Goal: Information Seeking & Learning: Learn about a topic

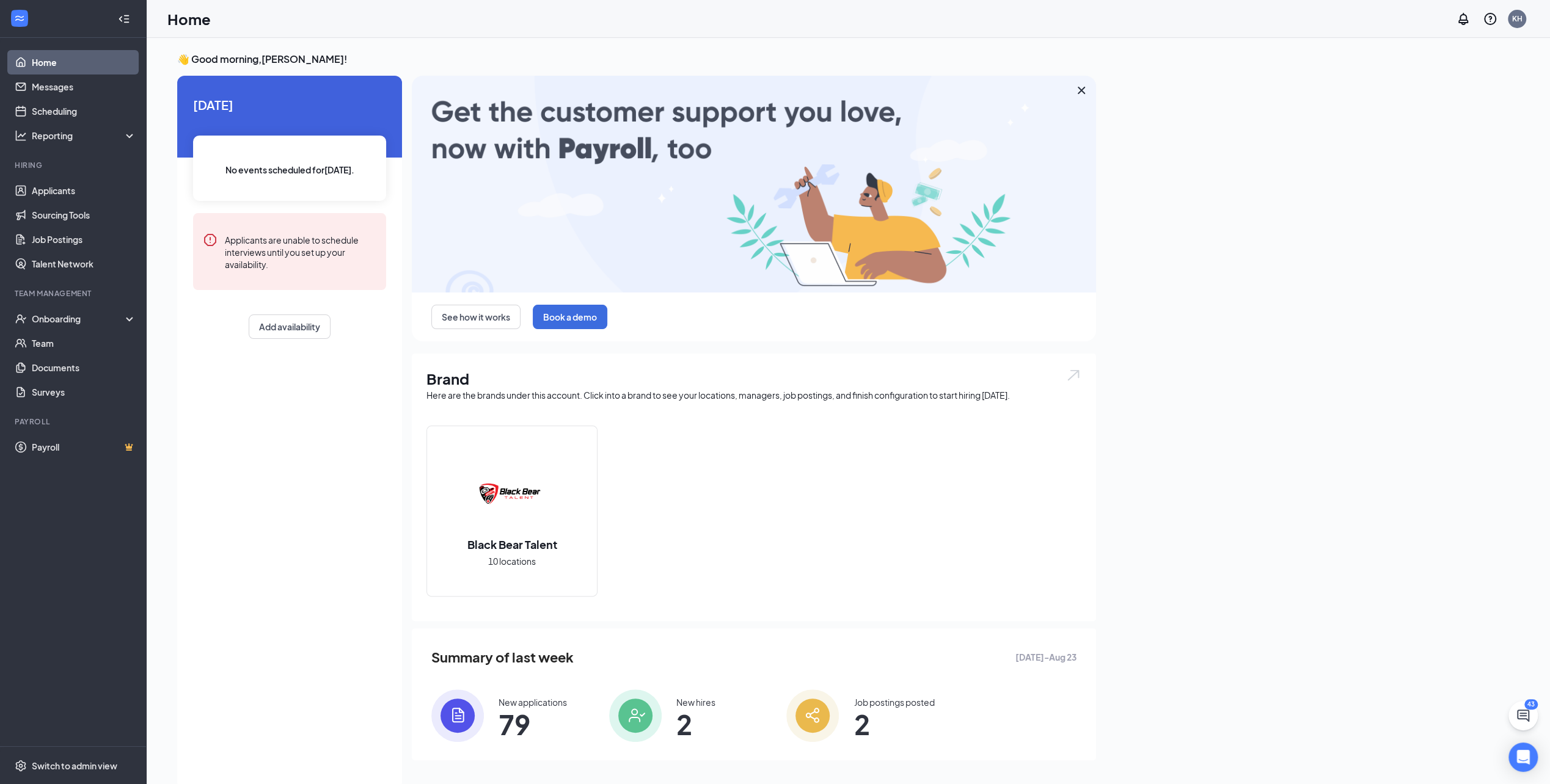
click at [23, 18] on icon "WorkstreamLogo" at bounding box center [20, 18] width 12 height 12
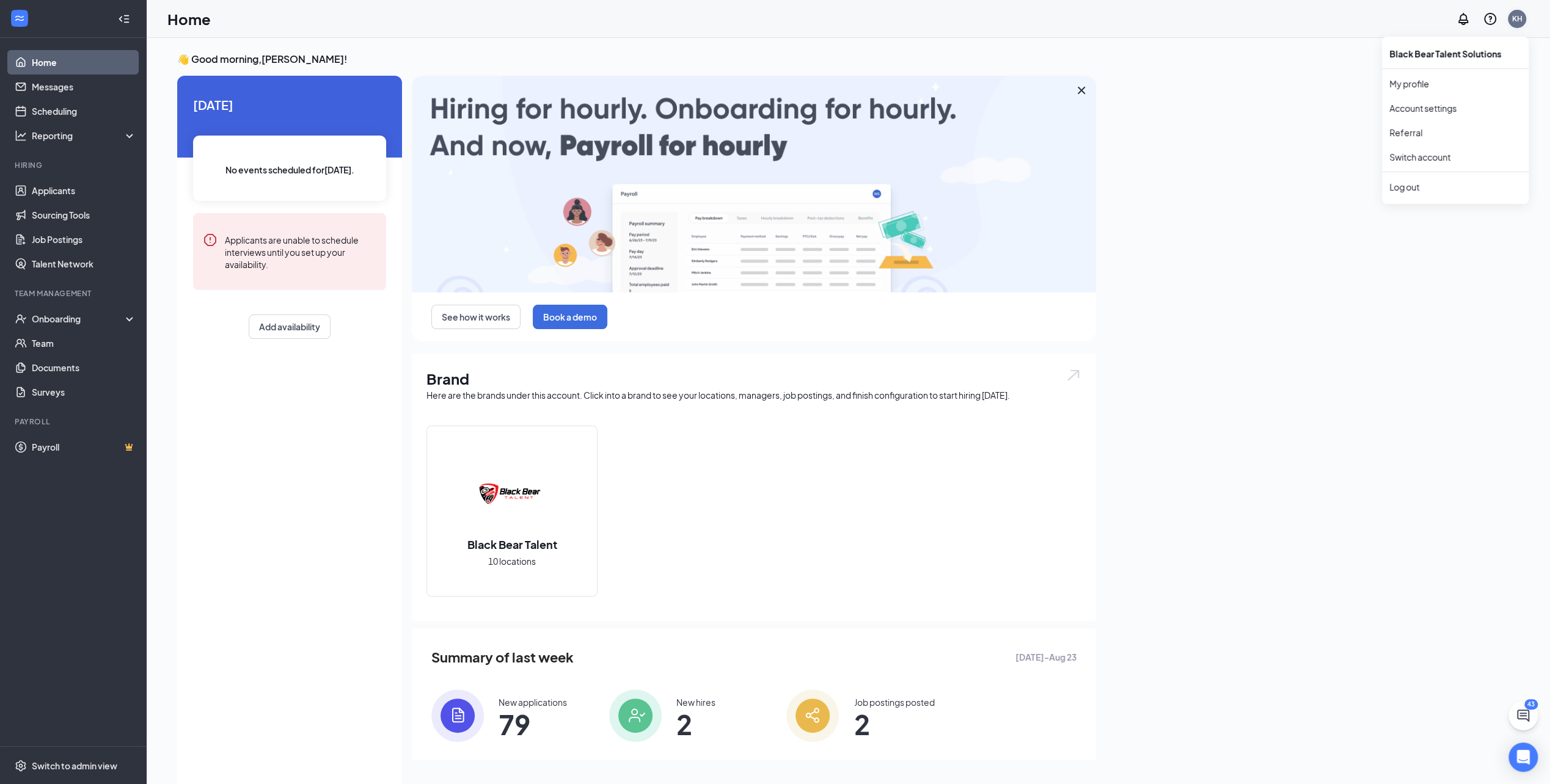
click at [1519, 23] on div "KH" at bounding box center [1518, 19] width 10 height 10
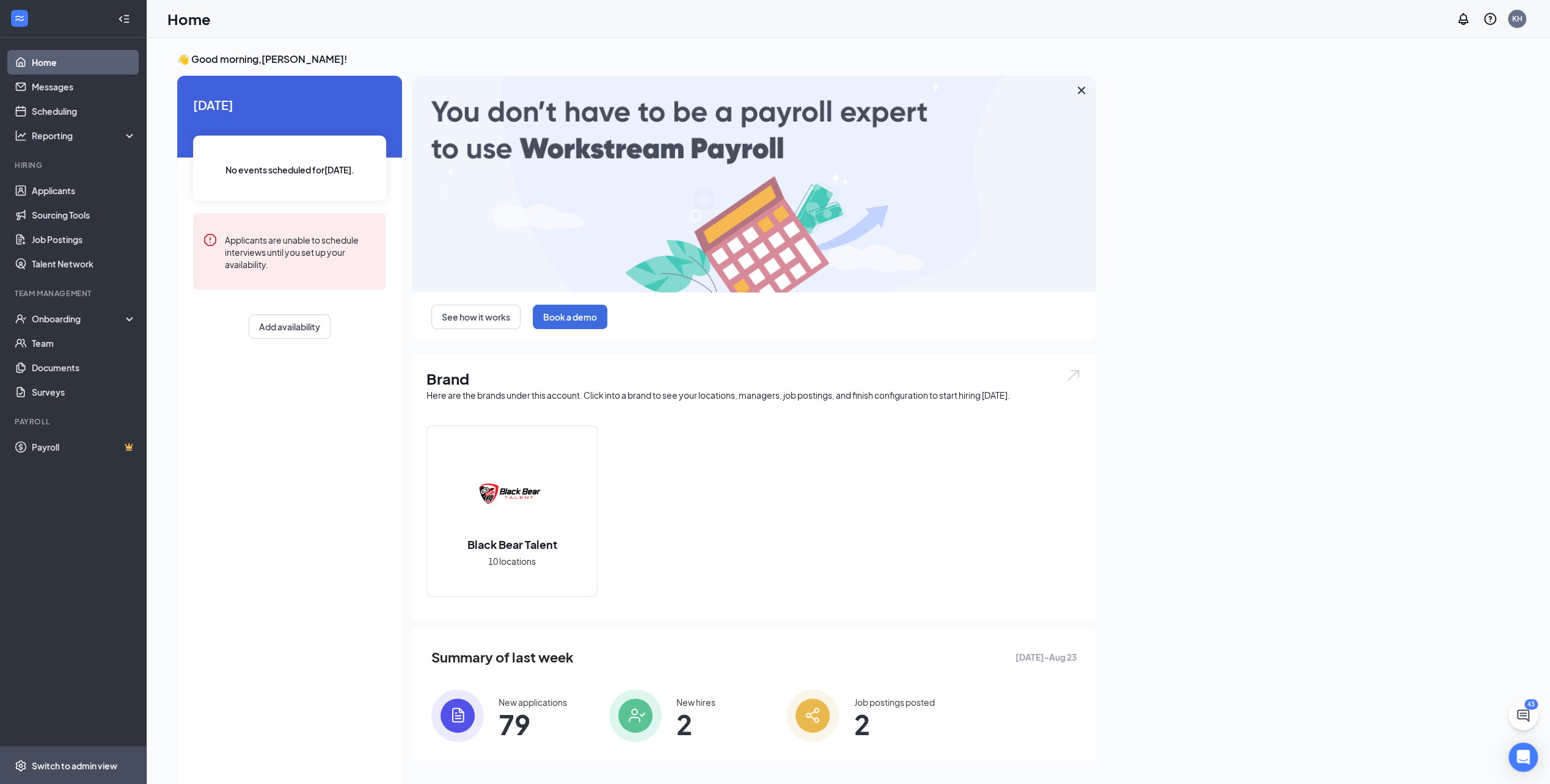
click at [73, 766] on div "Switch to admin view" at bounding box center [75, 766] width 86 height 12
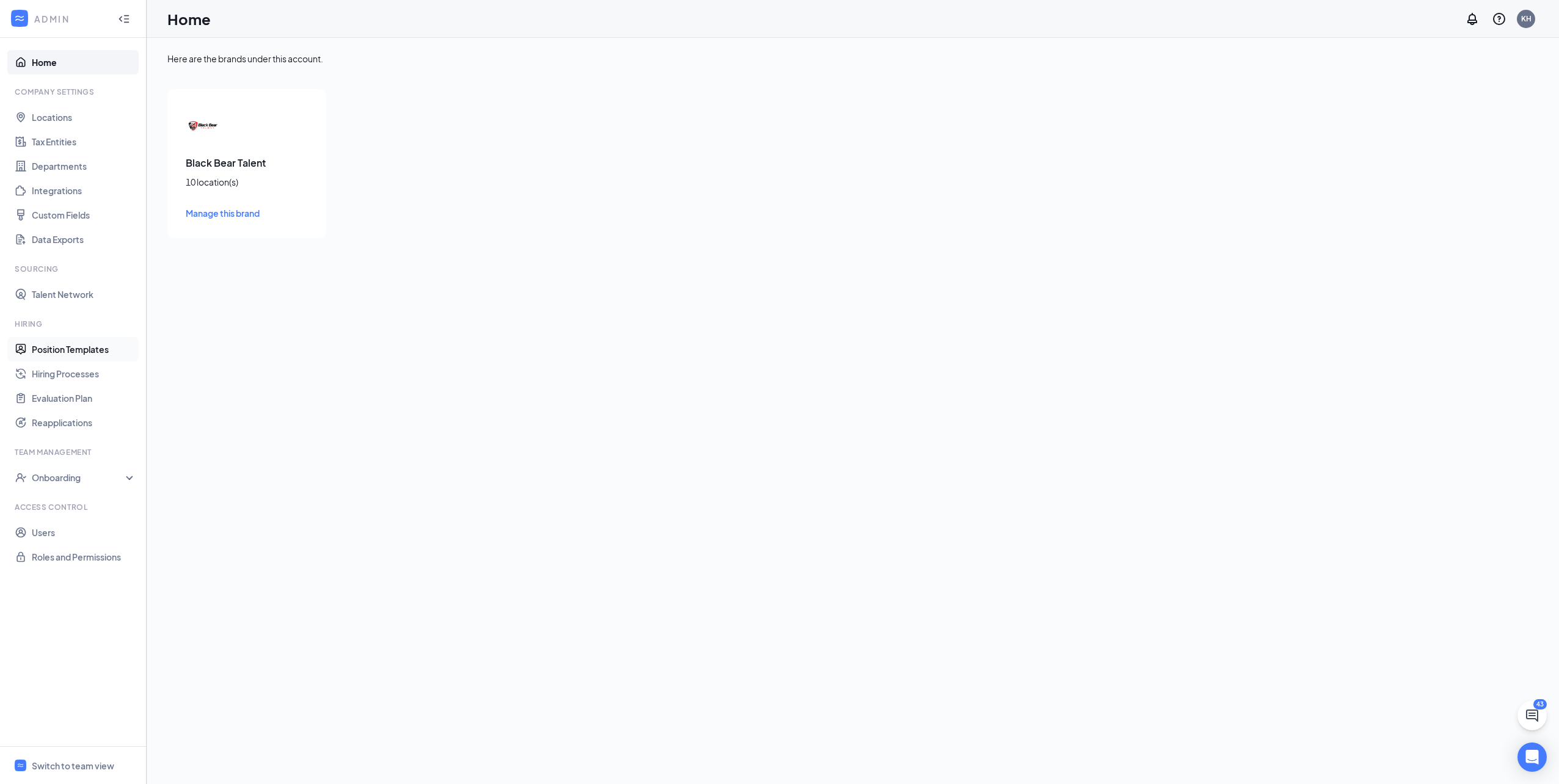
click at [81, 352] on link "Position Templates" at bounding box center [84, 349] width 105 height 24
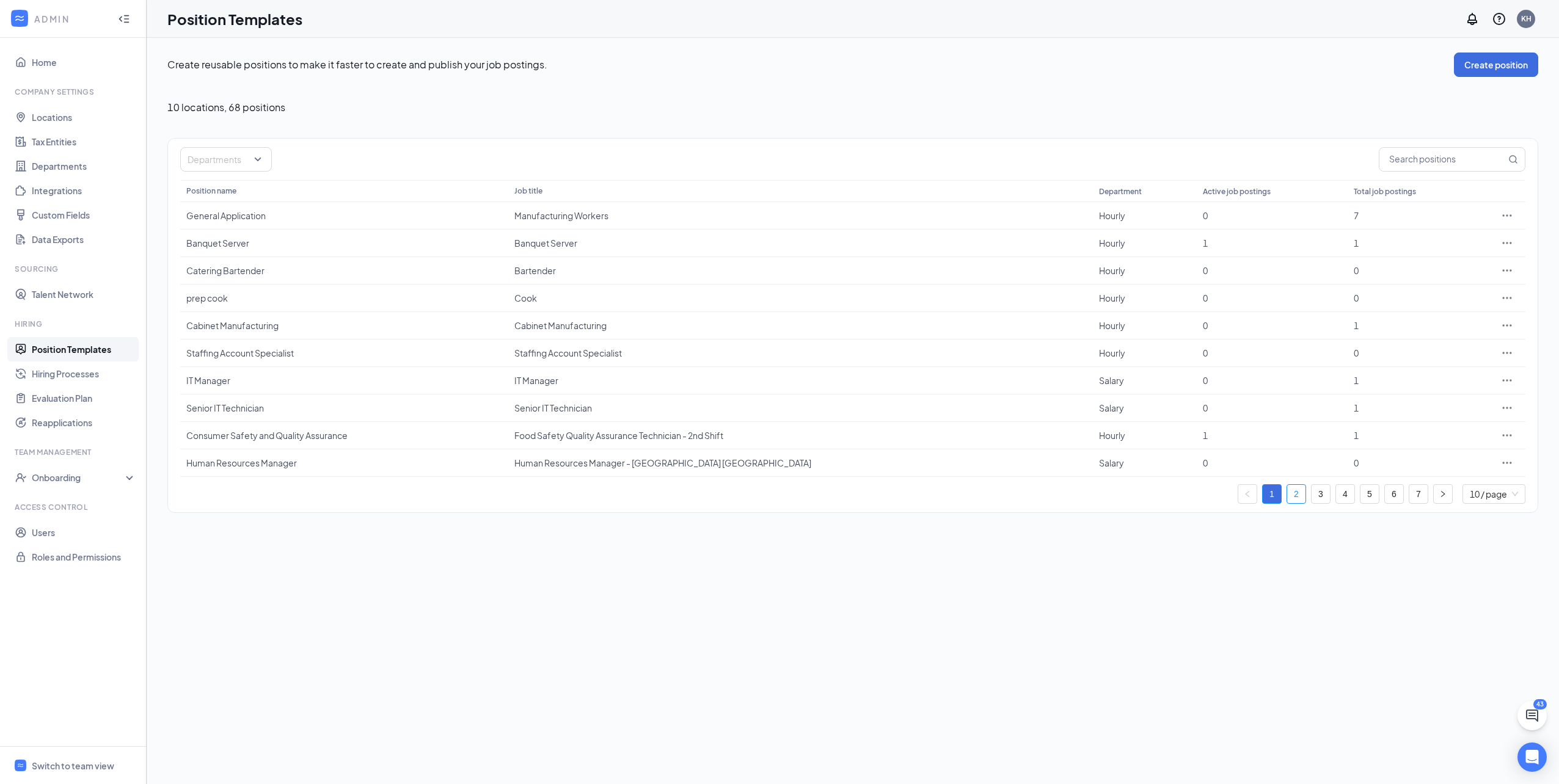
click at [1292, 486] on link "2" at bounding box center [1296, 494] width 18 height 18
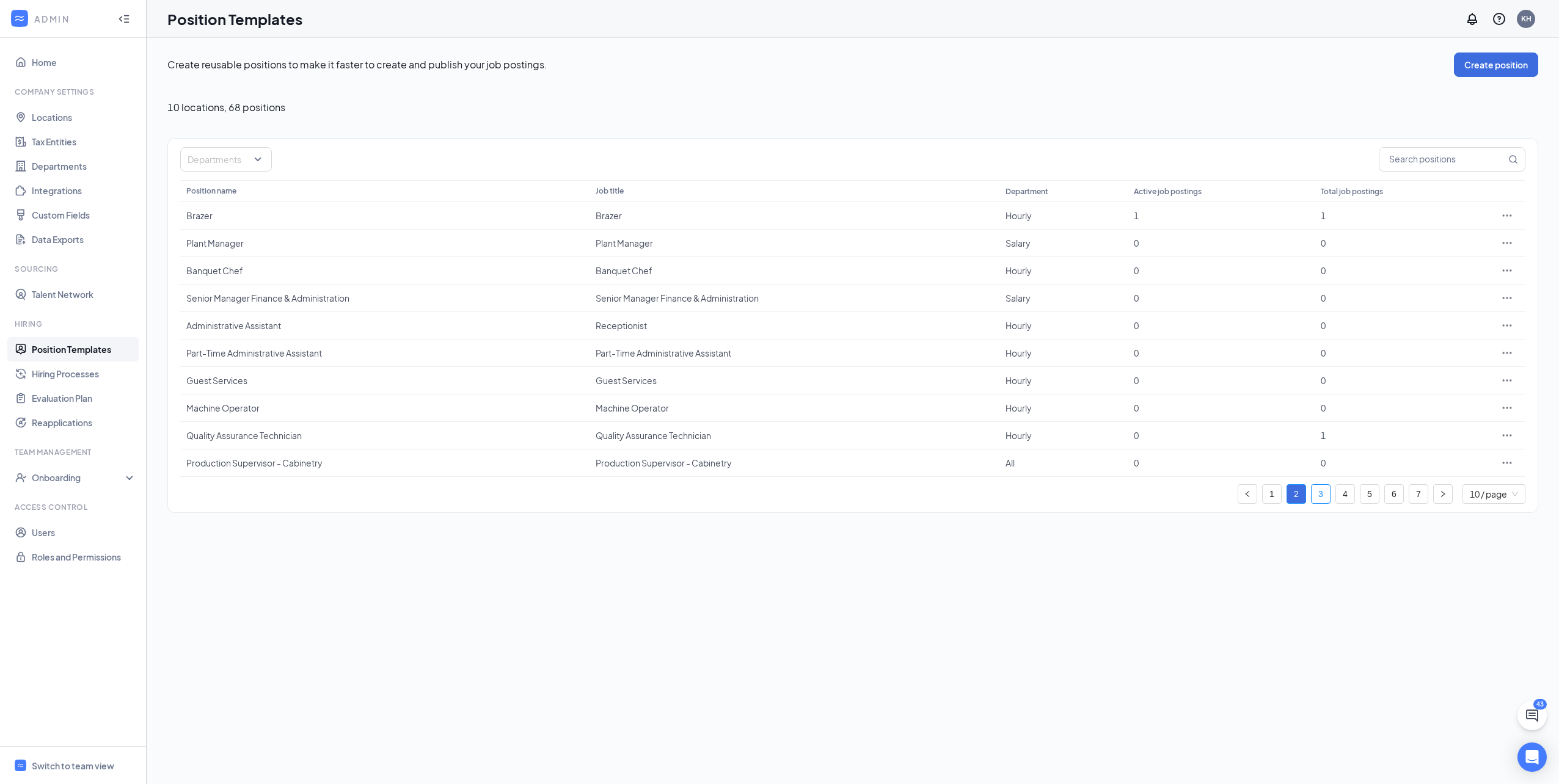
click at [1322, 495] on link "3" at bounding box center [1320, 494] width 18 height 18
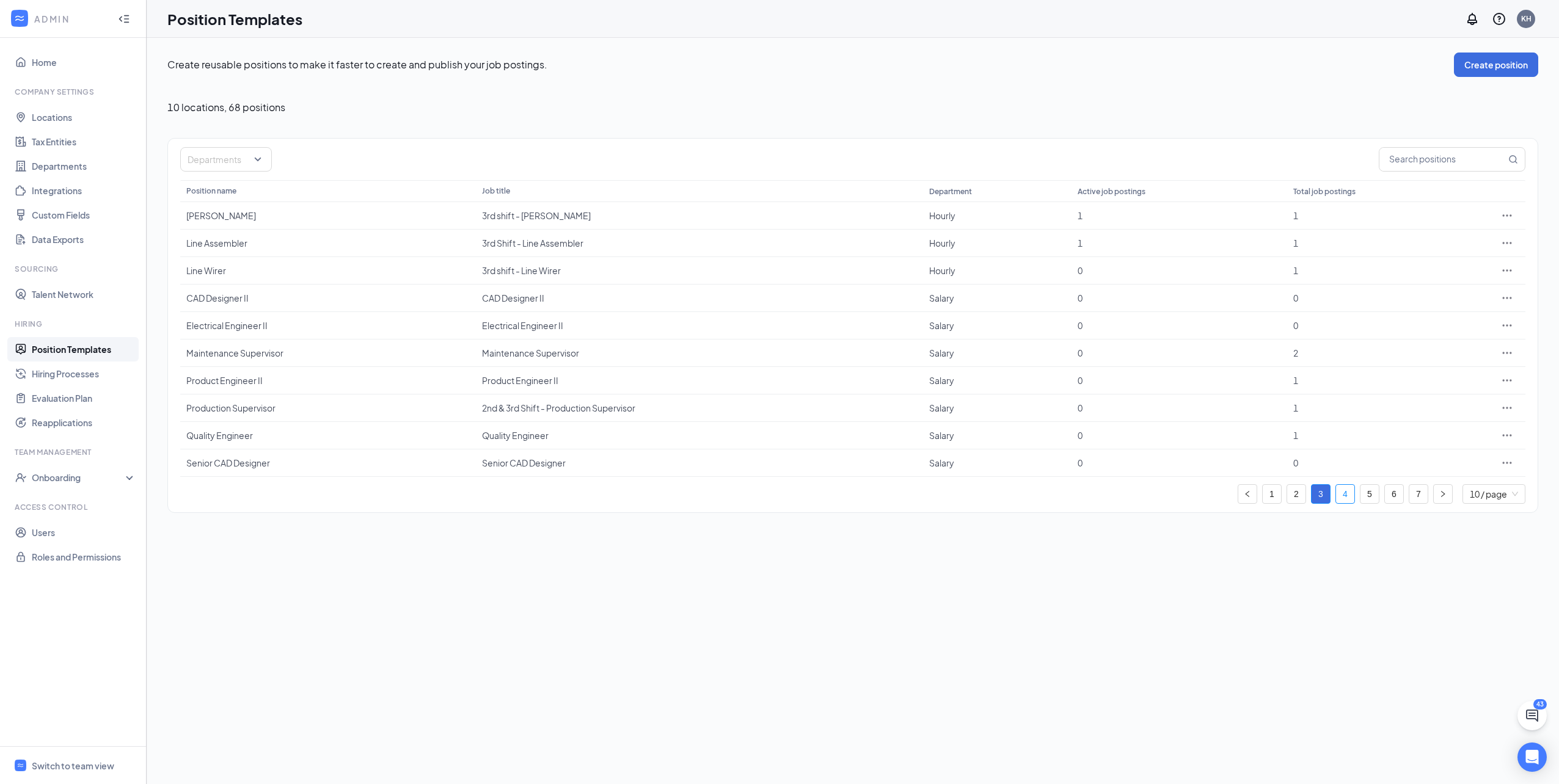
click at [1348, 496] on link "4" at bounding box center [1345, 494] width 18 height 18
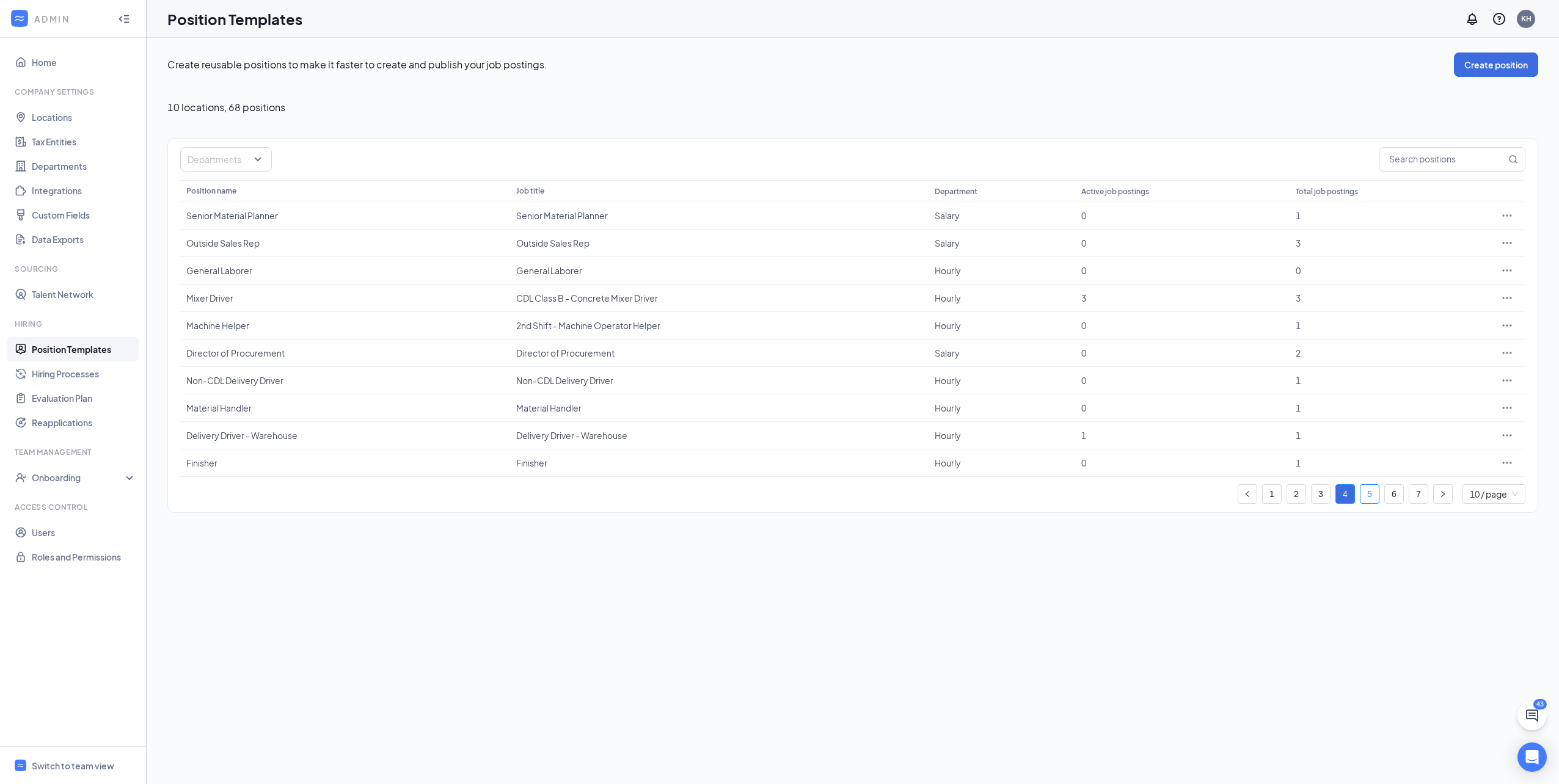
click at [1366, 487] on link "5" at bounding box center [1369, 494] width 18 height 18
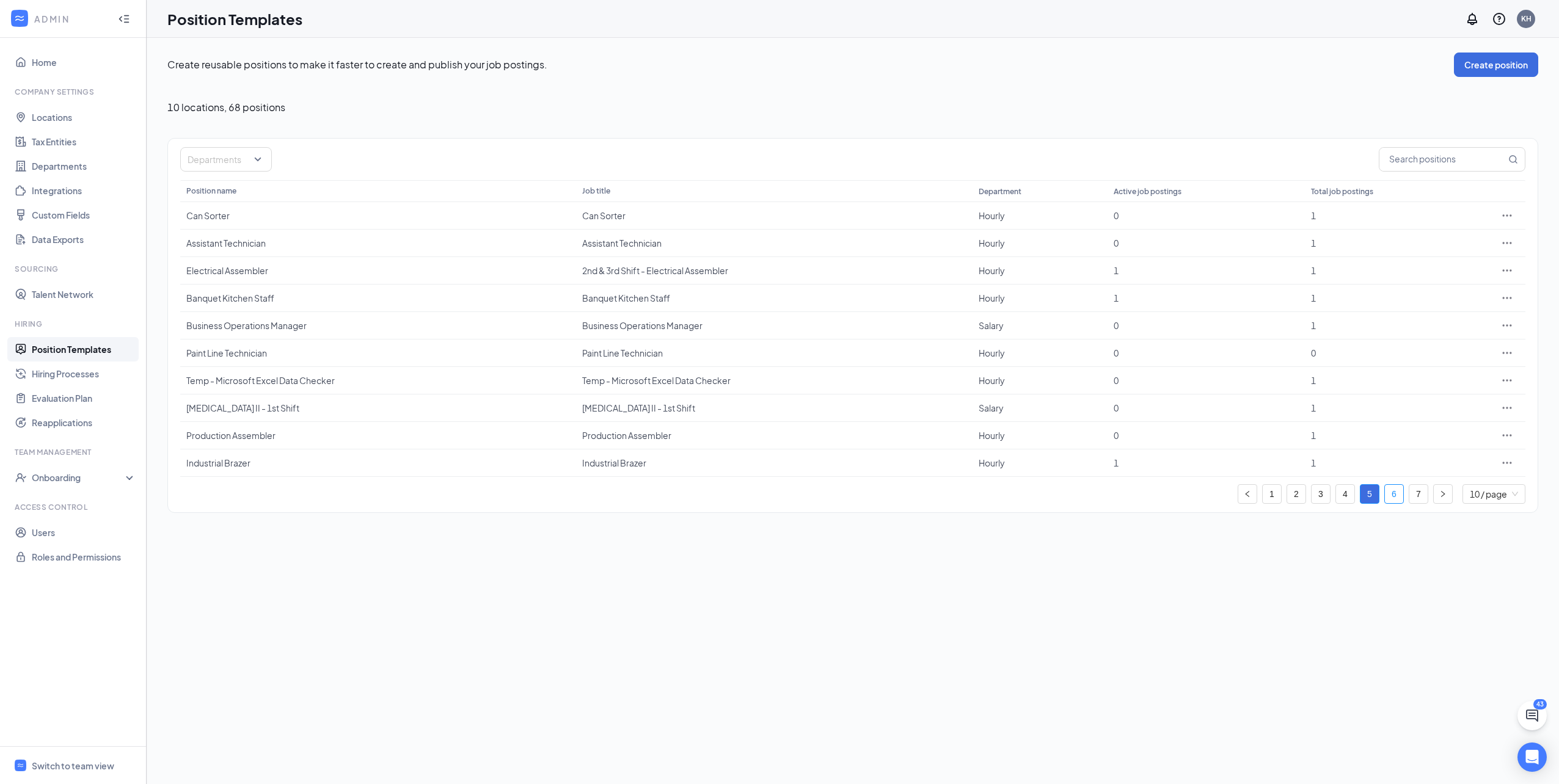
click at [1397, 492] on link "6" at bounding box center [1394, 494] width 18 height 18
click at [1414, 492] on link "7" at bounding box center [1418, 494] width 18 height 18
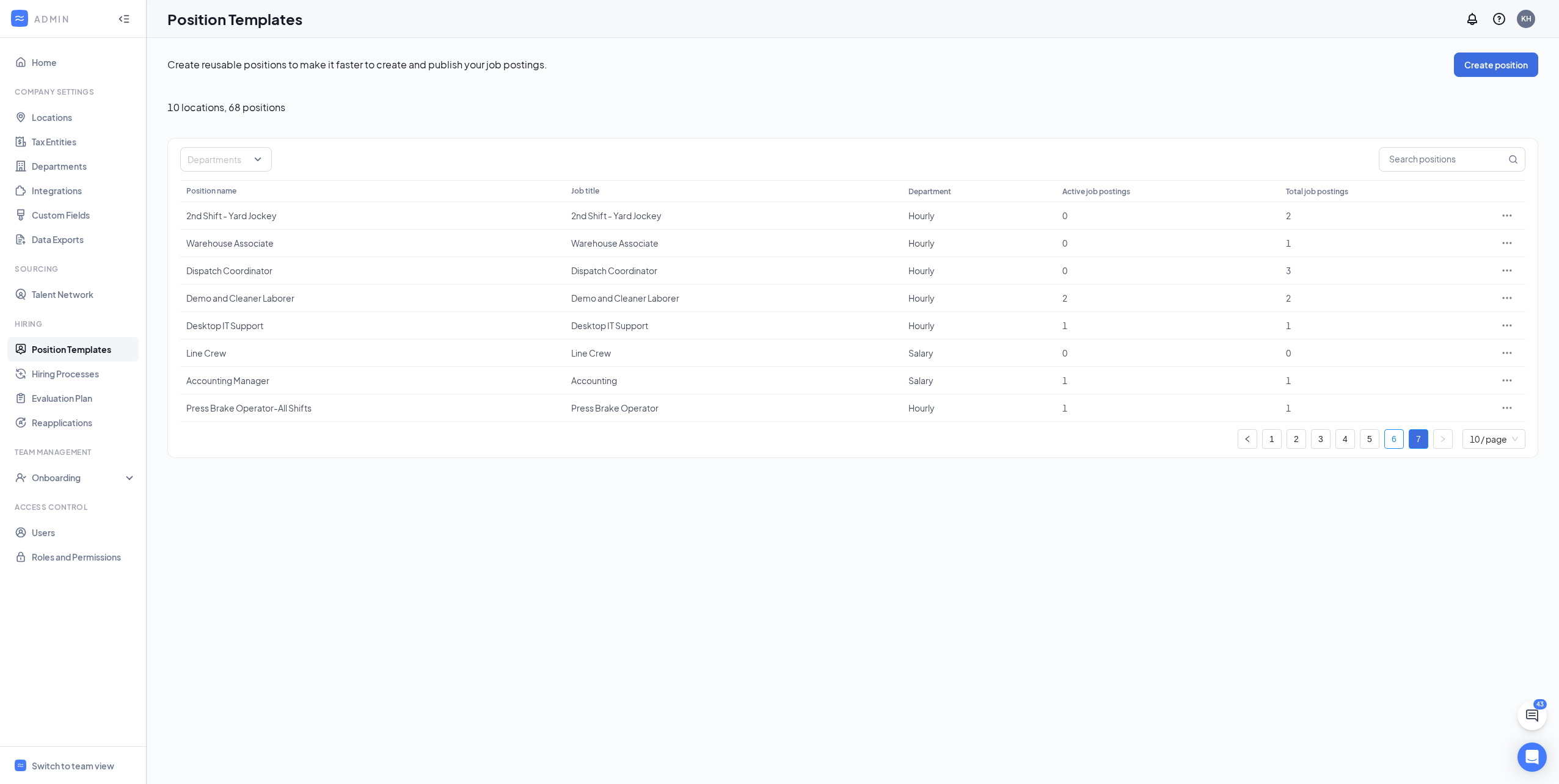
click at [1396, 439] on link "6" at bounding box center [1394, 439] width 18 height 18
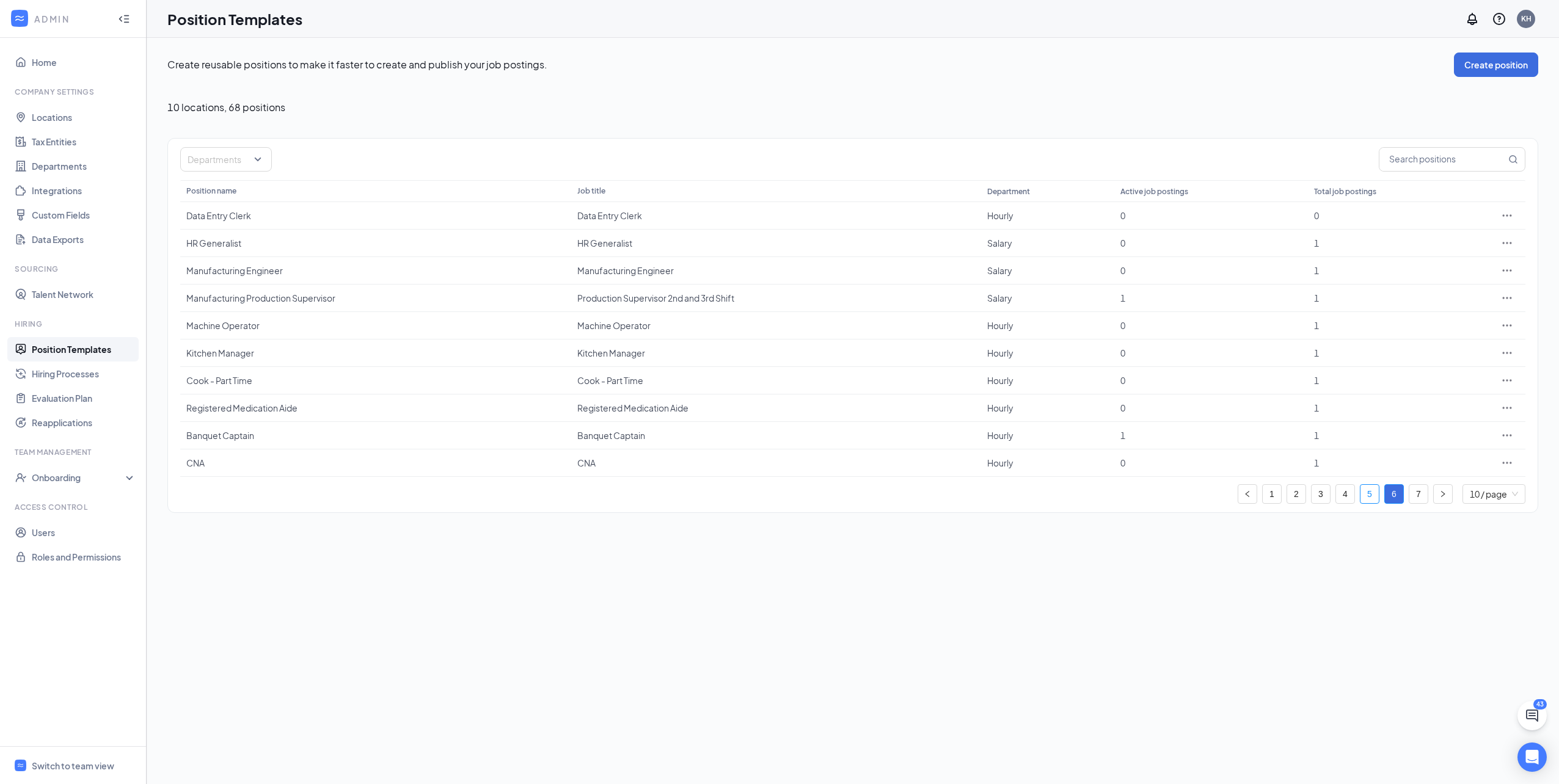
click at [1371, 485] on link "5" at bounding box center [1369, 494] width 18 height 18
click at [1348, 497] on link "4" at bounding box center [1345, 494] width 18 height 18
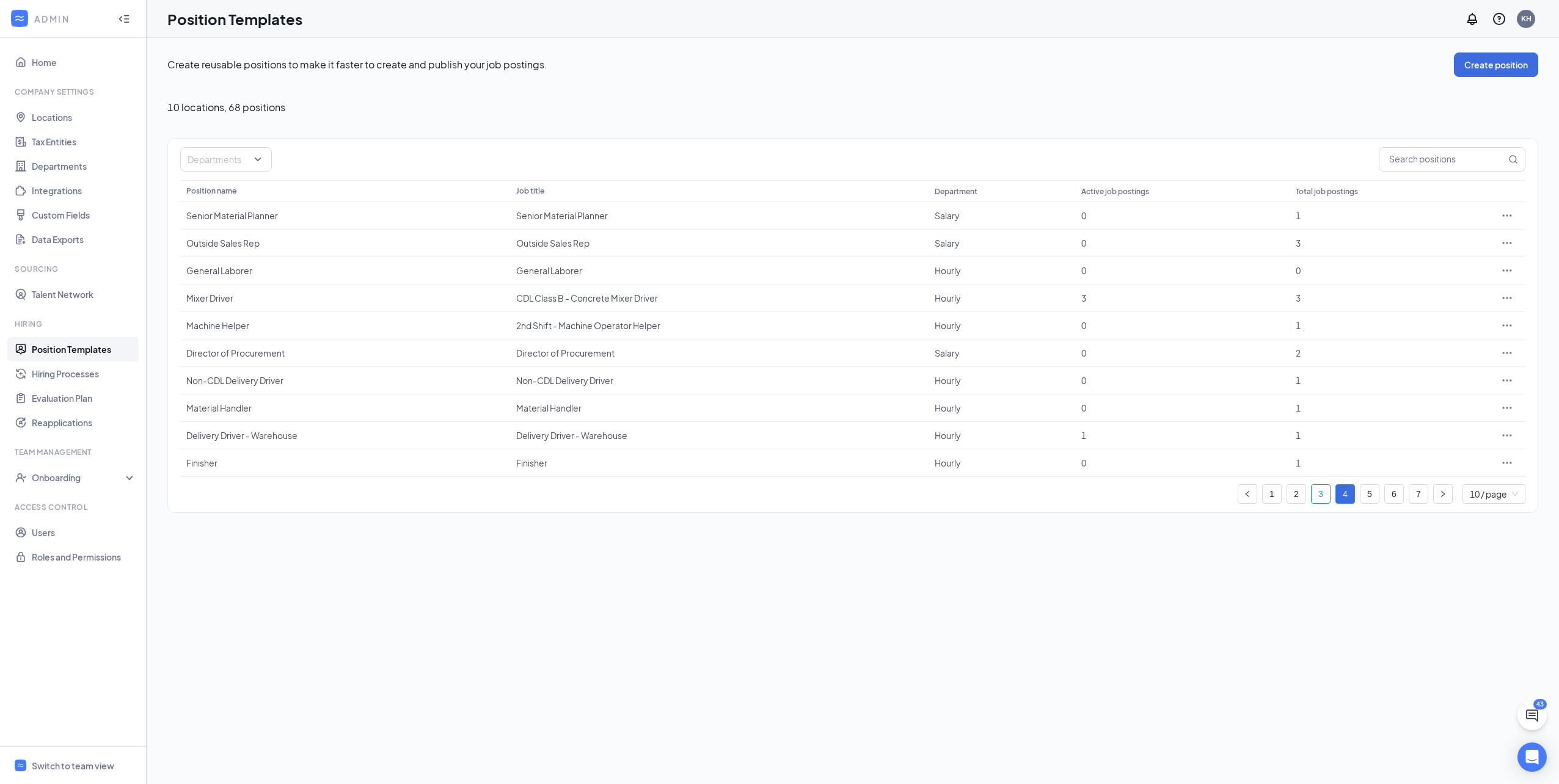
click at [1320, 496] on link "3" at bounding box center [1320, 494] width 18 height 18
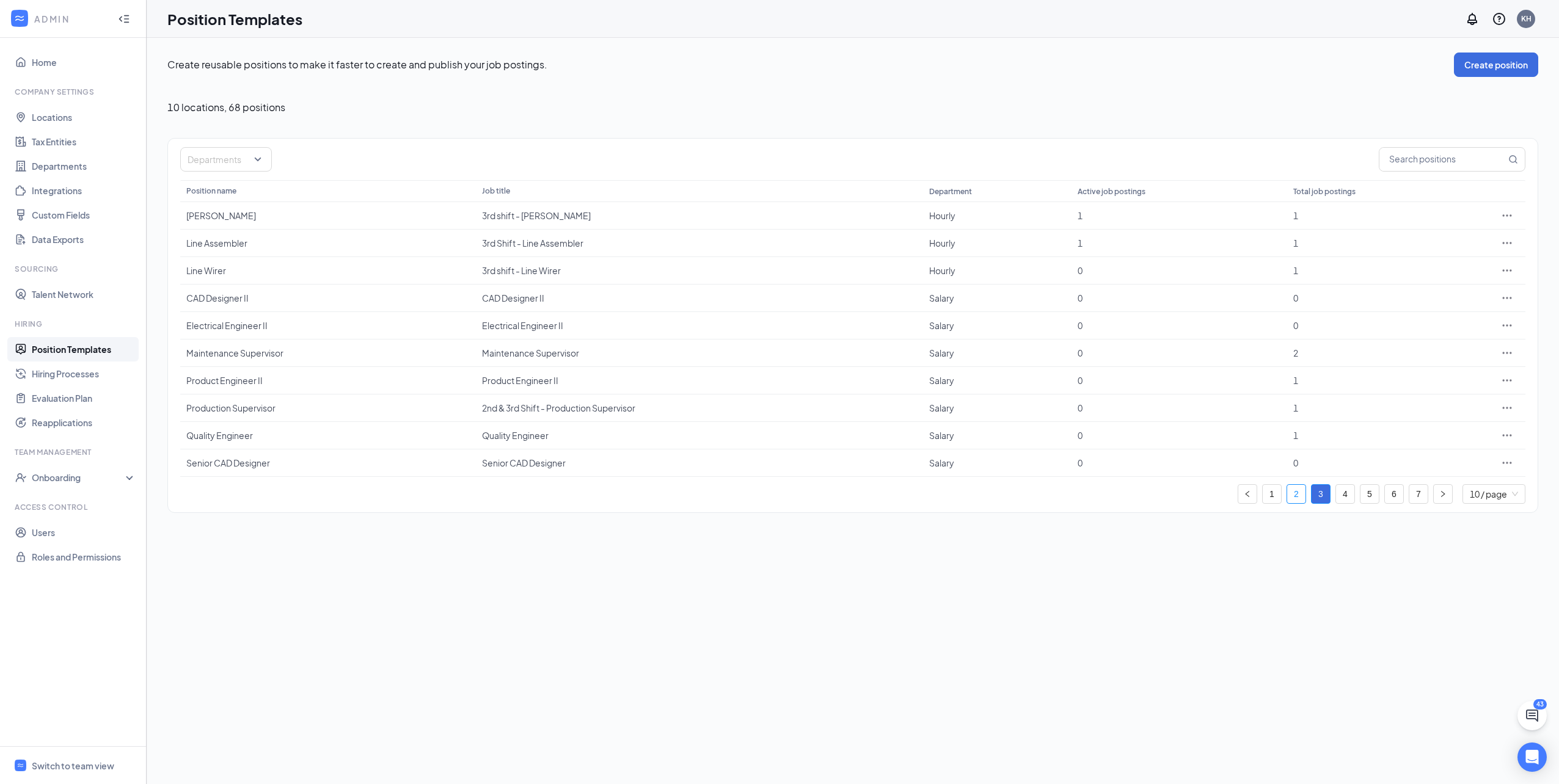
click at [1292, 492] on link "2" at bounding box center [1296, 494] width 18 height 18
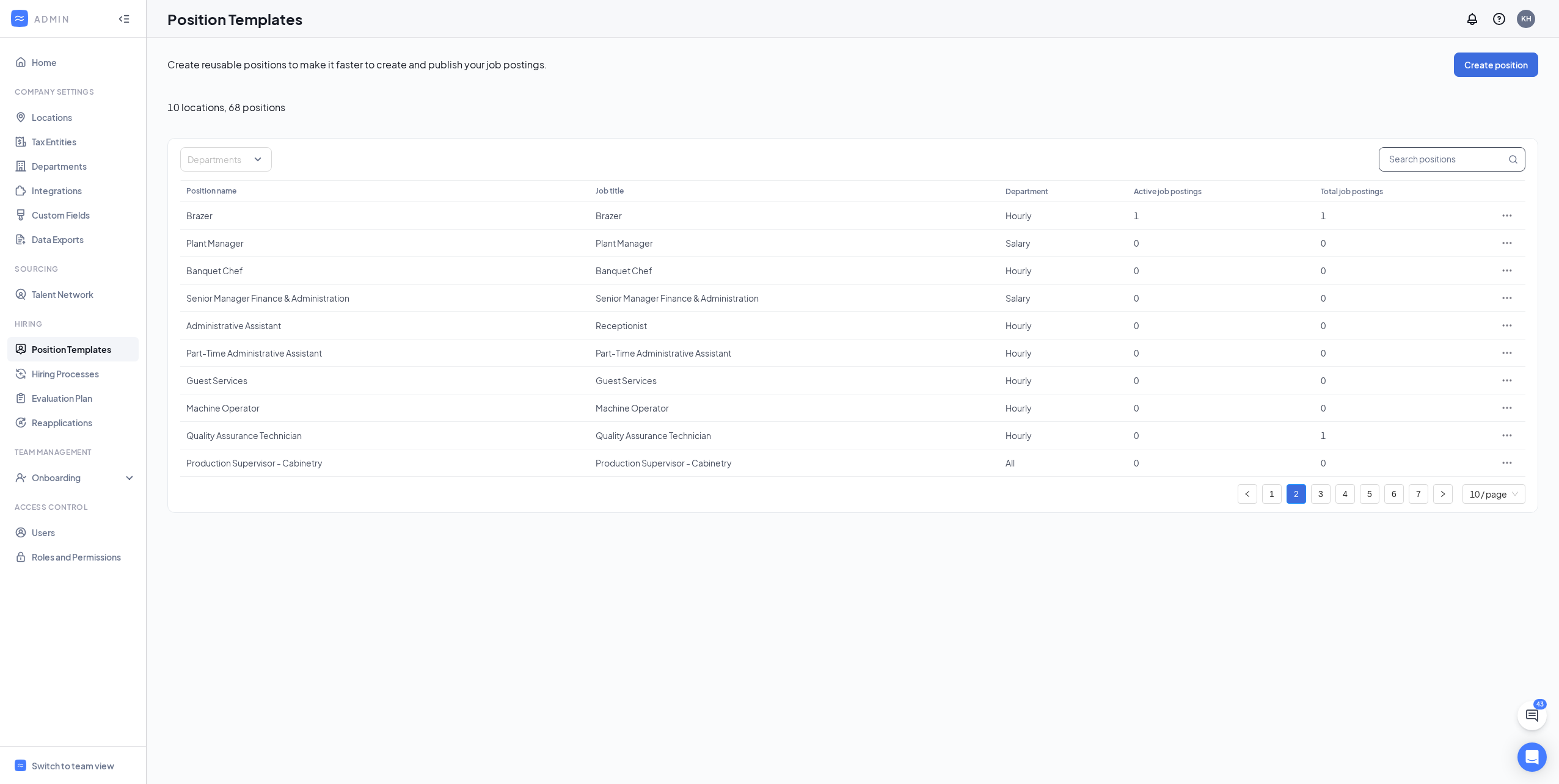
click at [1414, 159] on input "text" at bounding box center [1442, 159] width 126 height 23
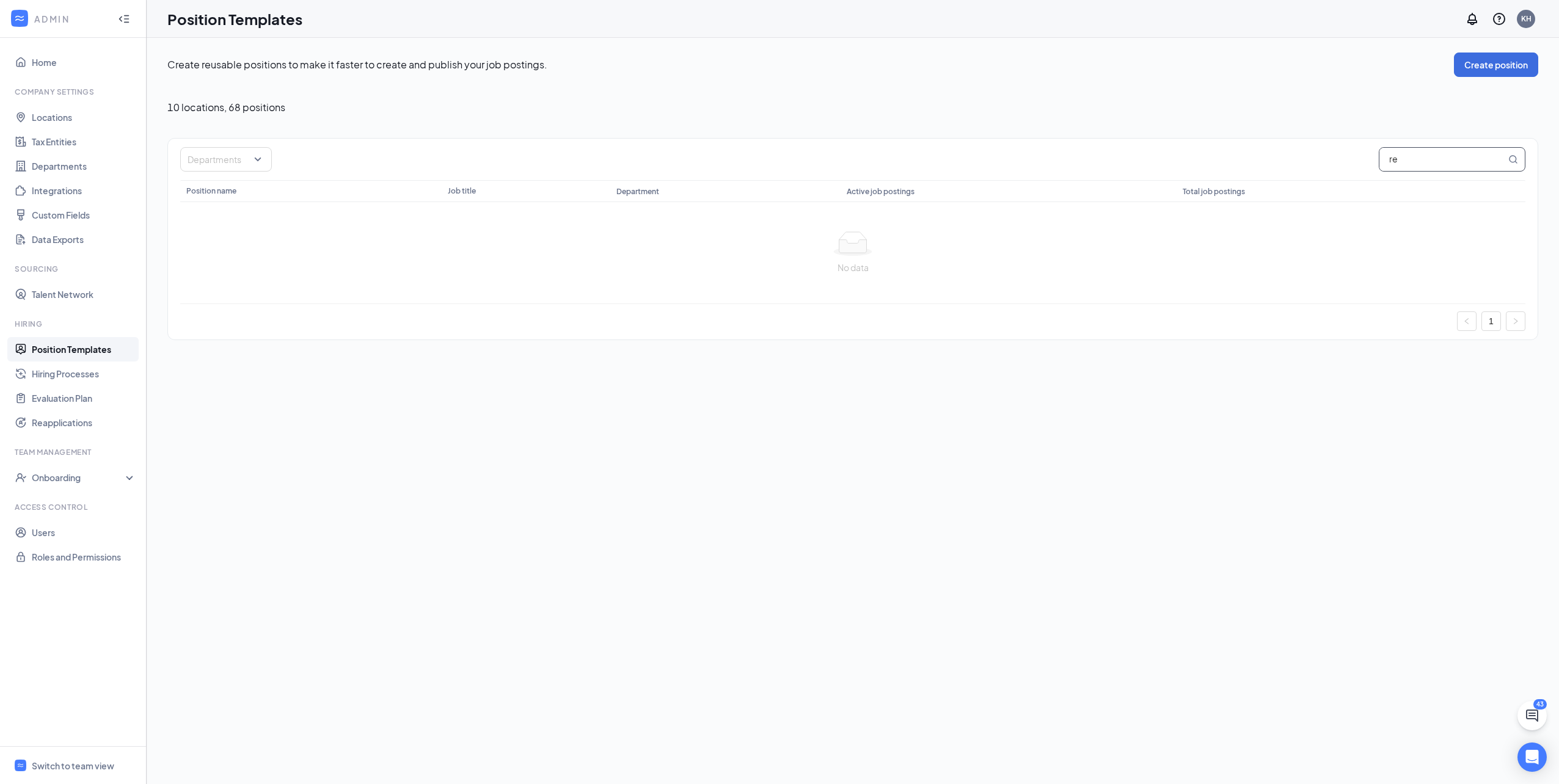
type input "r"
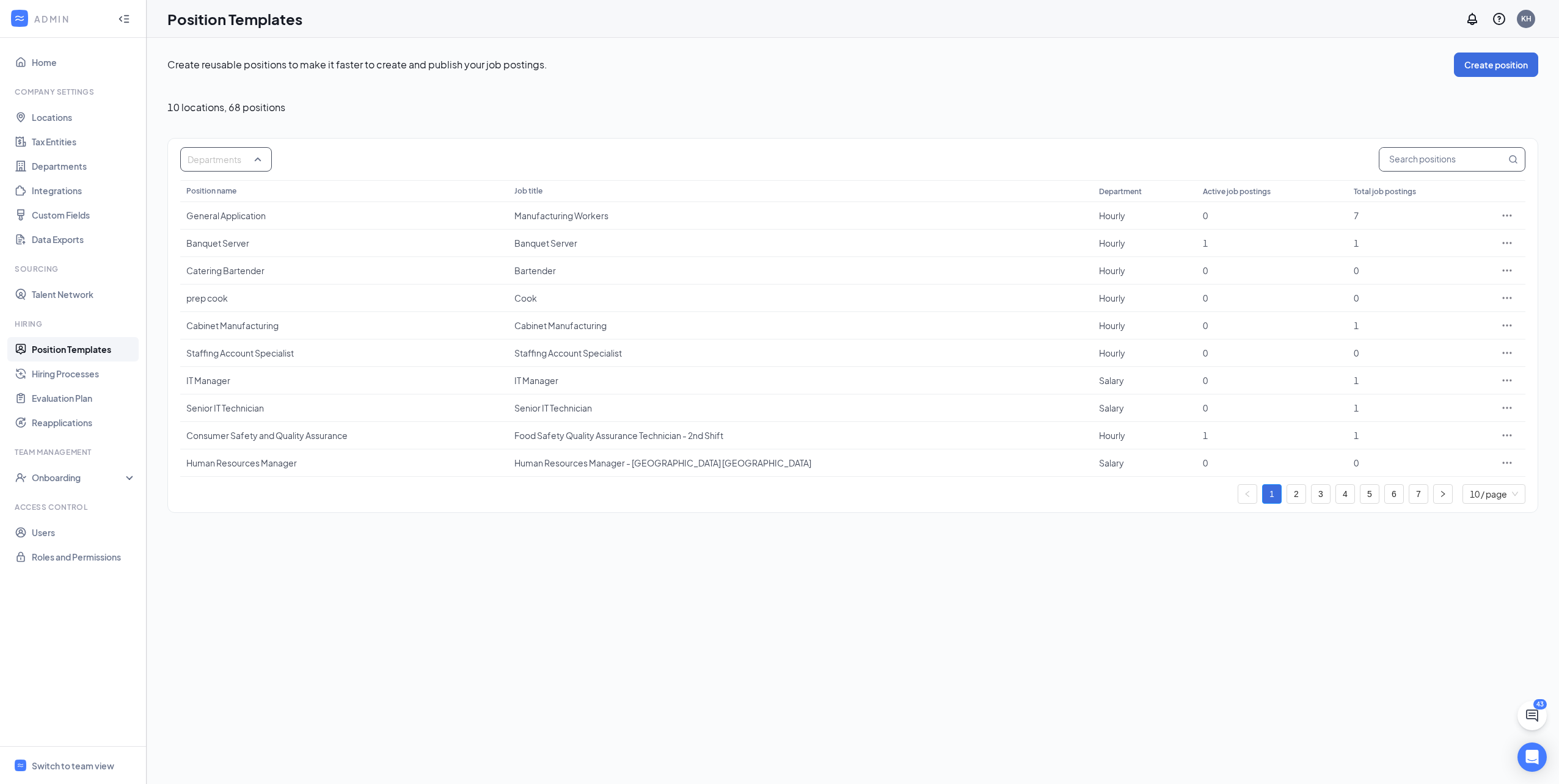
click at [255, 167] on div at bounding box center [220, 160] width 73 height 20
click at [199, 247] on div at bounding box center [195, 248] width 11 height 11
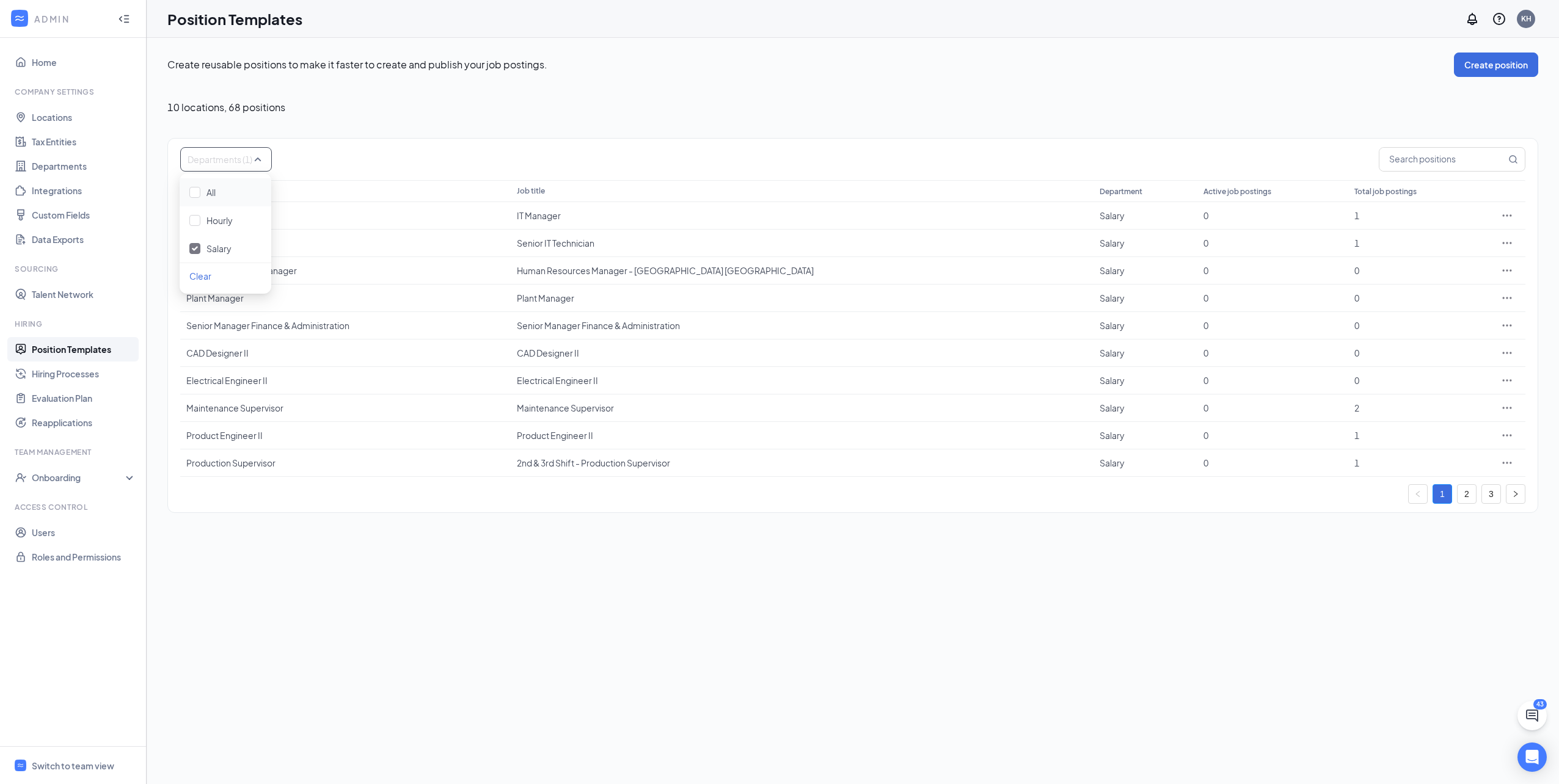
click at [386, 142] on div "Departments (1) Position name Job title Department Active job postings Total jo…" at bounding box center [853, 325] width 1371 height 375
click at [84, 356] on link "Position Templates" at bounding box center [84, 349] width 105 height 24
click at [72, 760] on div "Switch to team view" at bounding box center [73, 766] width 82 height 12
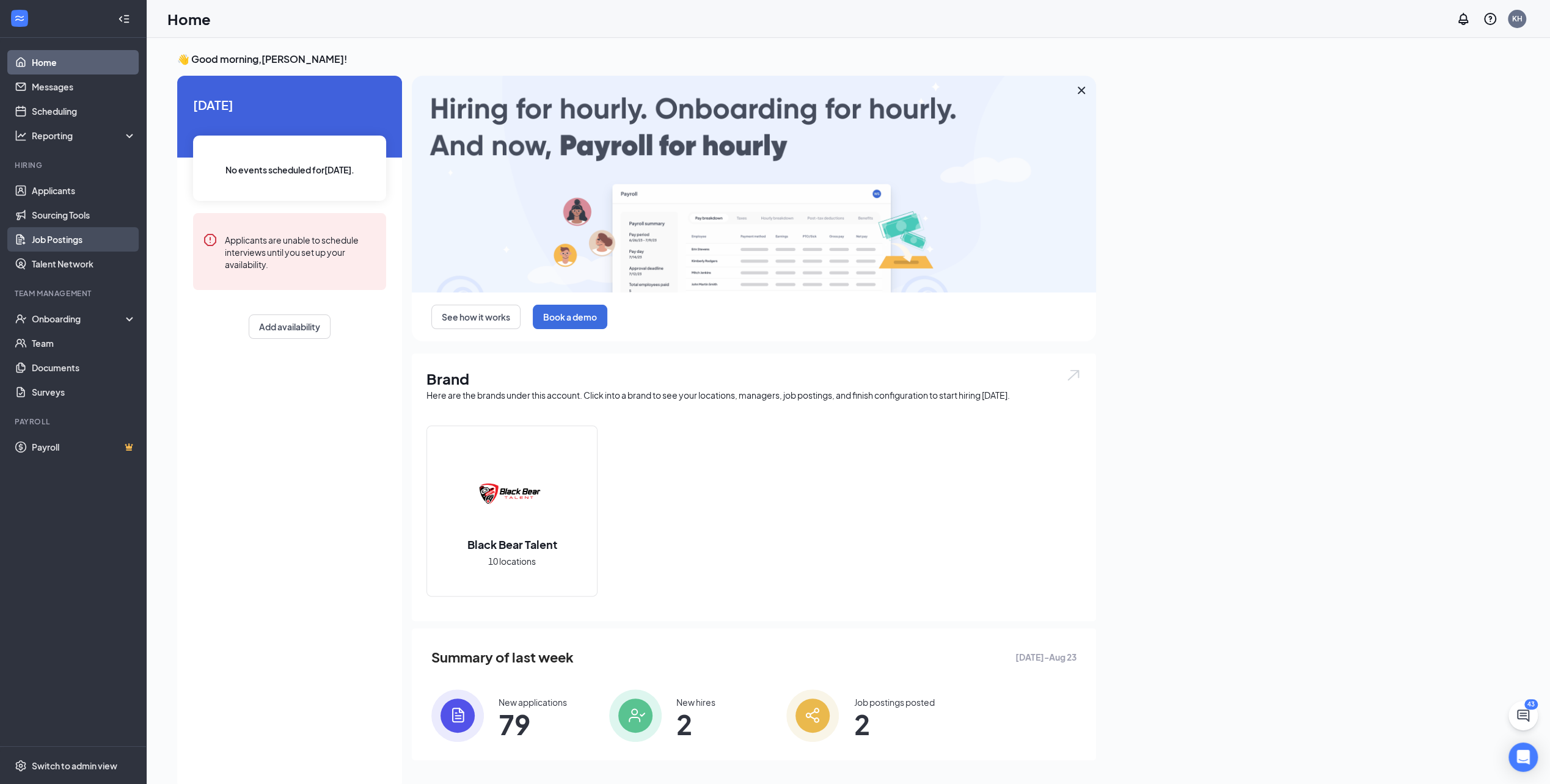
click at [79, 242] on link "Job Postings" at bounding box center [84, 239] width 105 height 24
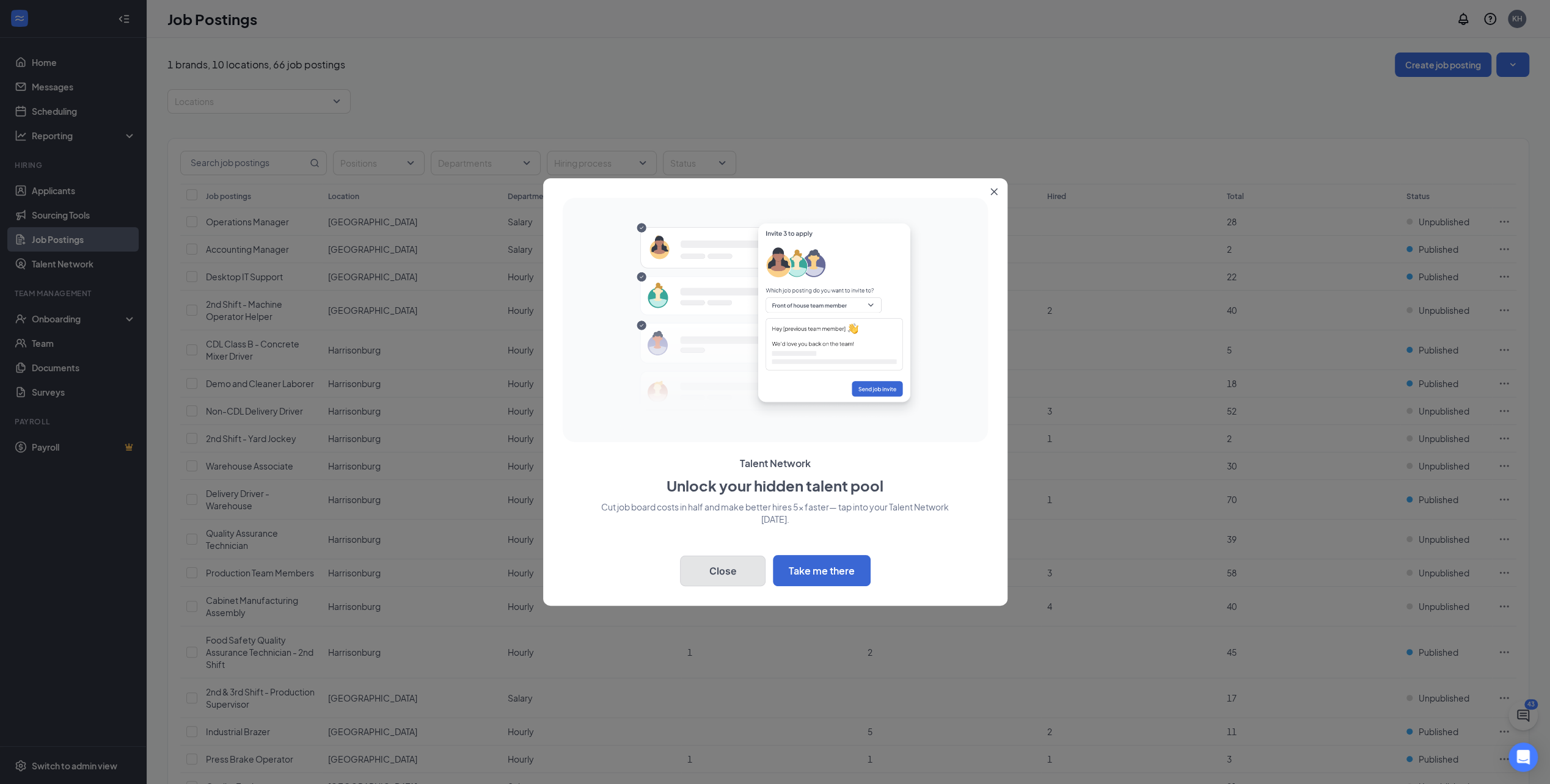
click at [718, 567] on button "Close" at bounding box center [723, 571] width 86 height 31
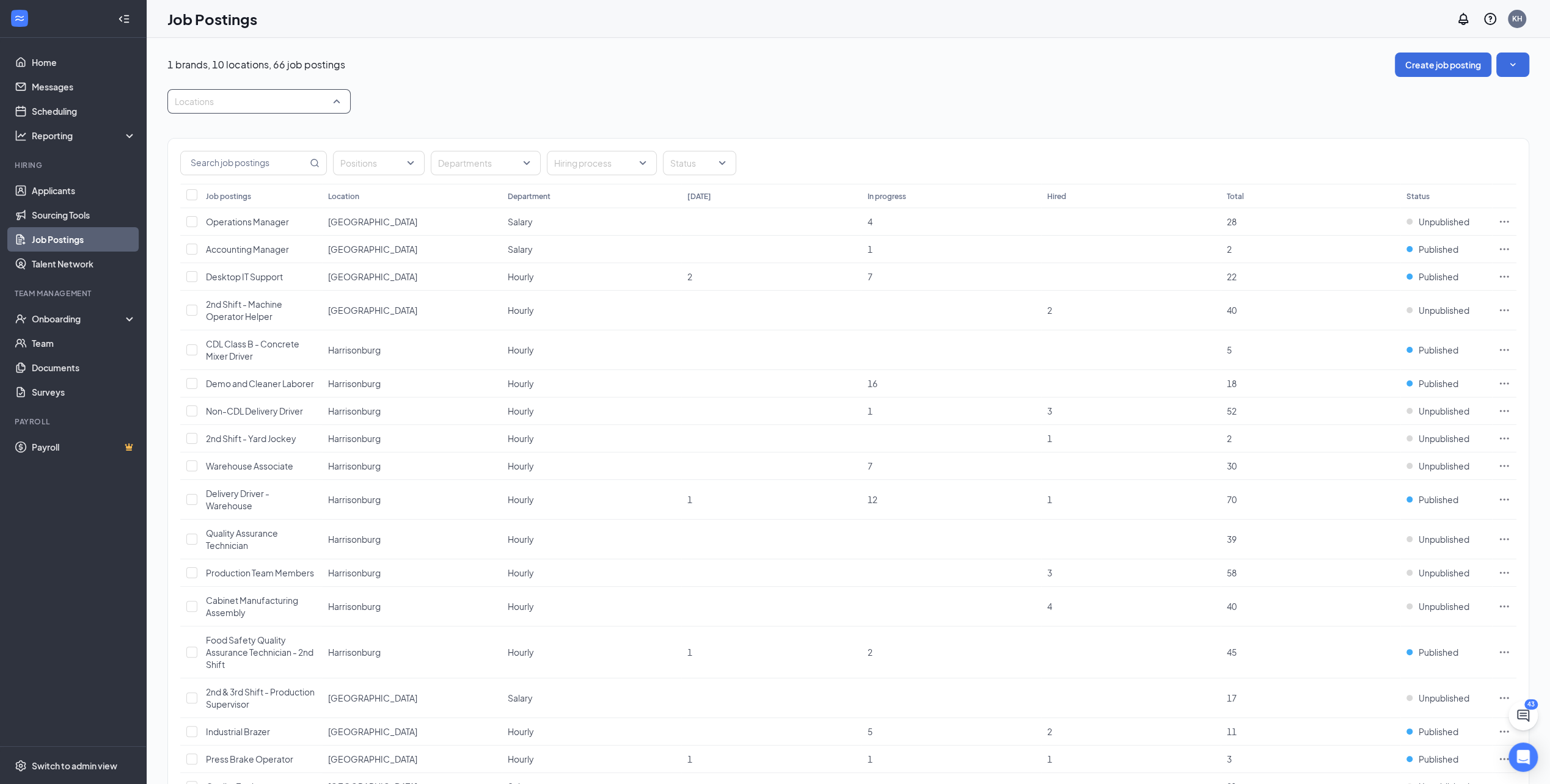
click at [335, 101] on div at bounding box center [253, 101] width 165 height 20
click at [245, 265] on span "Waynesboro" at bounding box center [220, 262] width 52 height 11
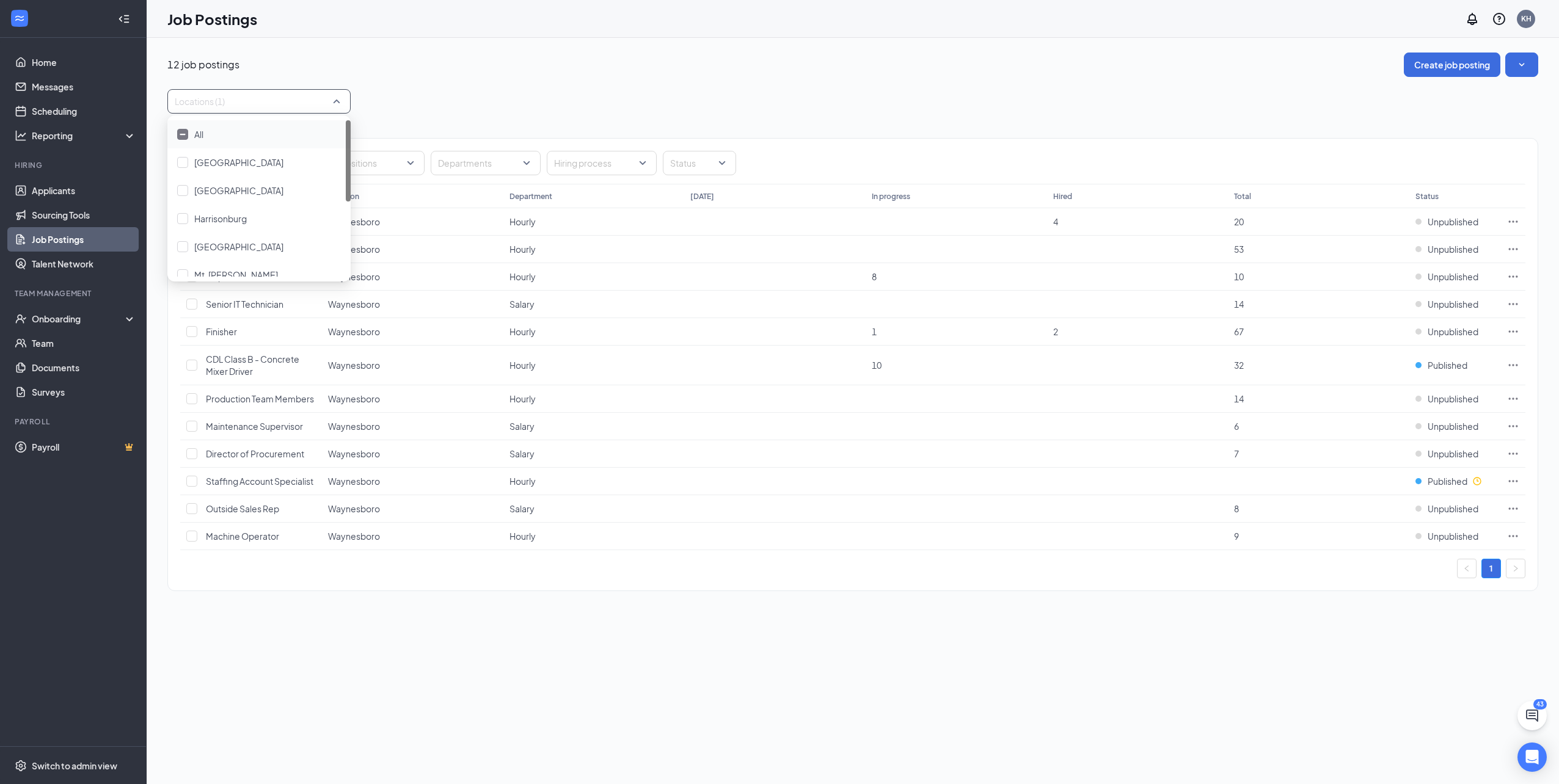
click at [477, 92] on div "Locations (1)" at bounding box center [853, 101] width 1371 height 24
click at [260, 477] on span "Staffing Account Specialist" at bounding box center [260, 481] width 107 height 11
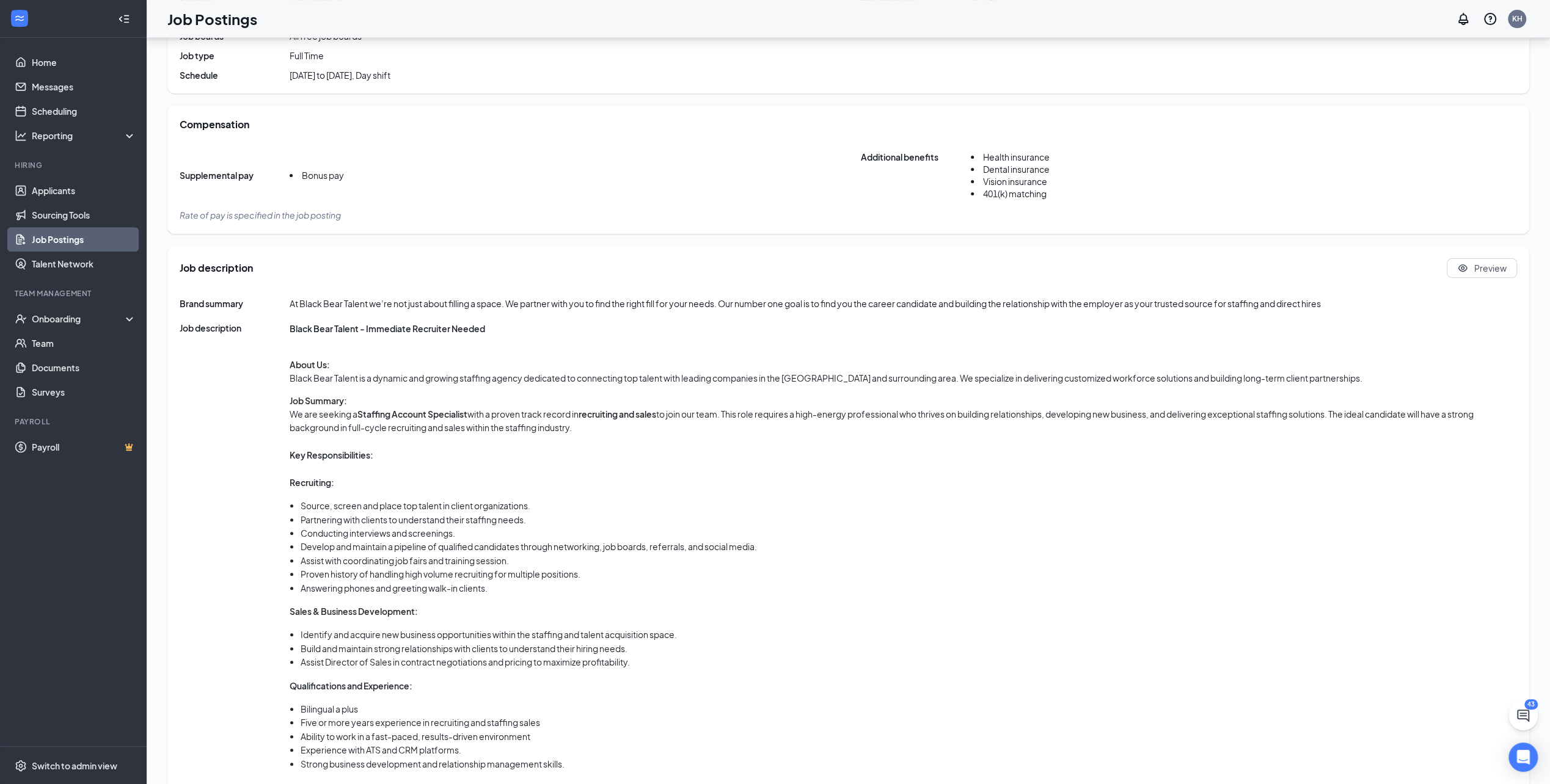
scroll to position [335, 0]
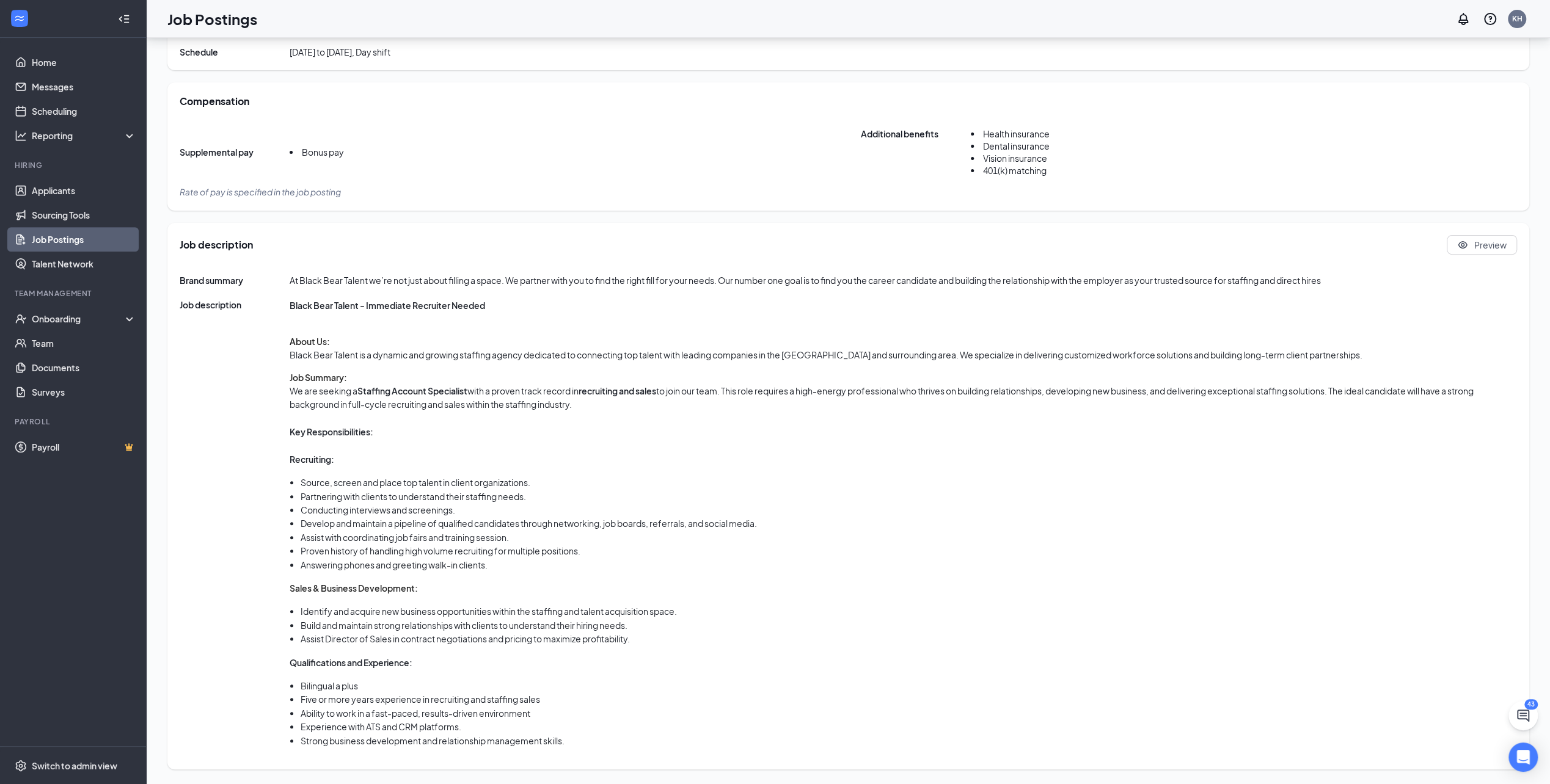
drag, startPoint x: 487, startPoint y: 422, endPoint x: 491, endPoint y: 394, distance: 28.3
click at [491, 394] on p "We are seeking a Staffing Account Specialist with a proven track record in recr…" at bounding box center [904, 398] width 1227 height 27
